Goal: Use online tool/utility: Use online tool/utility

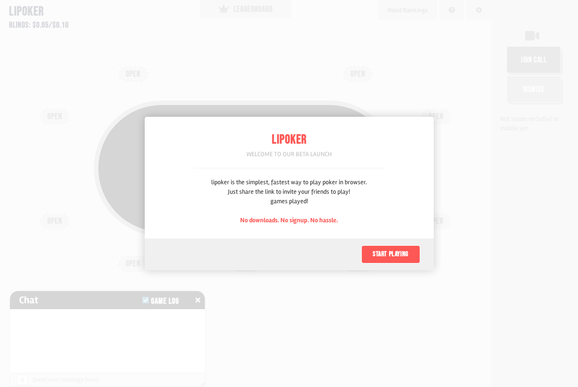
scroll to position [45, 0]
drag, startPoint x: 387, startPoint y: 253, endPoint x: 386, endPoint y: 257, distance: 4.5
click at [388, 254] on button "Start playing" at bounding box center [391, 254] width 59 height 18
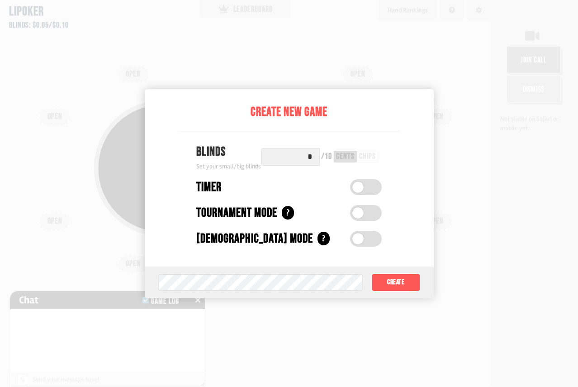
click at [369, 158] on div "chips" at bounding box center [367, 156] width 17 height 8
click at [405, 280] on button "Create" at bounding box center [396, 282] width 48 height 18
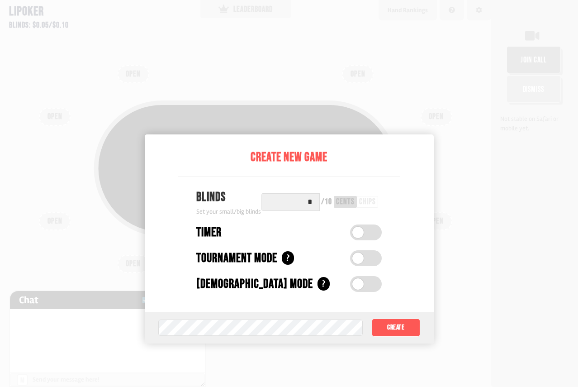
scroll to position [45, 0]
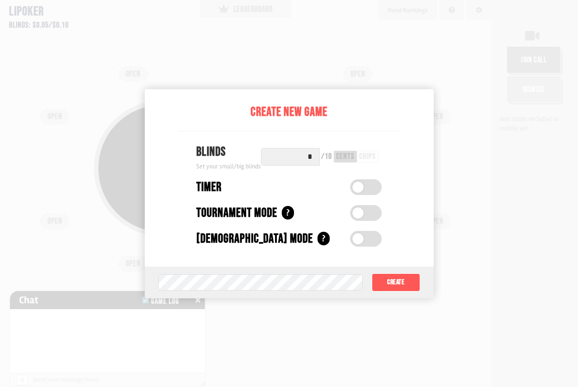
click at [364, 156] on div "chips" at bounding box center [367, 156] width 17 height 8
click at [404, 280] on button "Create" at bounding box center [396, 282] width 48 height 18
